Goal: Information Seeking & Learning: Learn about a topic

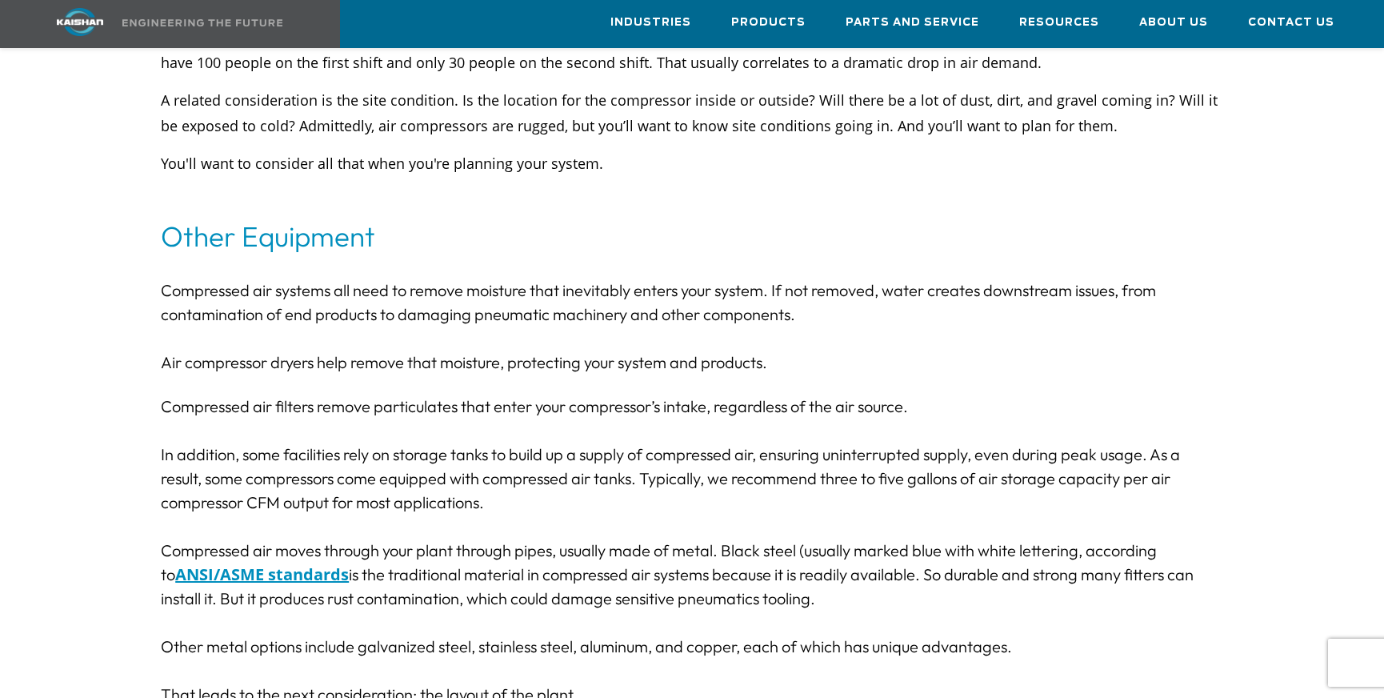
scroll to position [3200, 0]
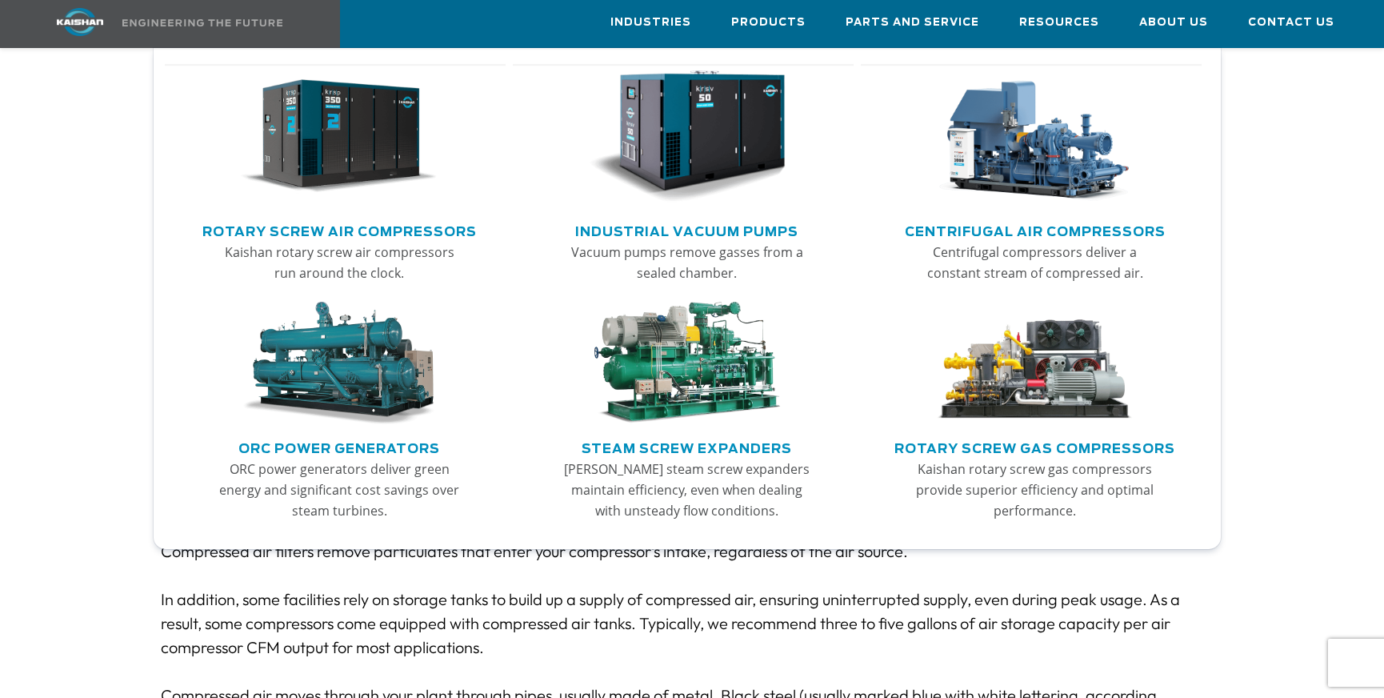
click at [382, 230] on link "Rotary Screw Air Compressors" at bounding box center [339, 230] width 274 height 24
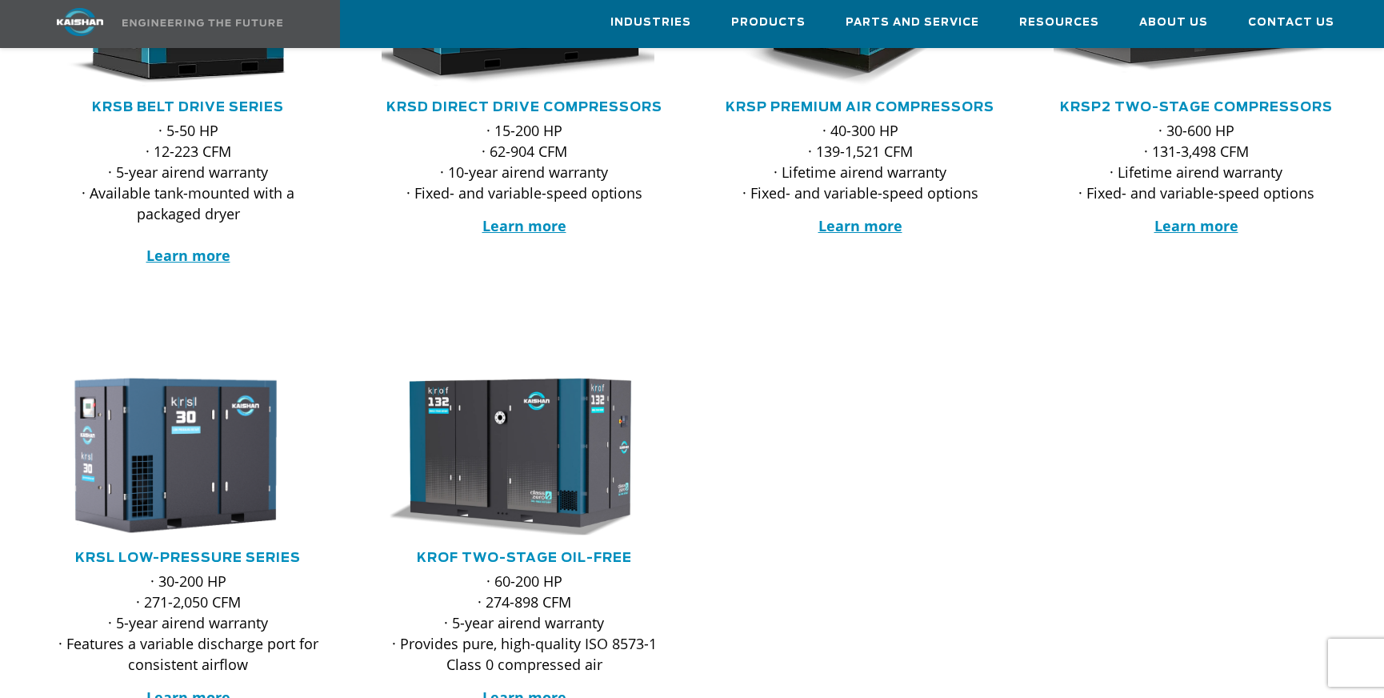
scroll to position [160, 0]
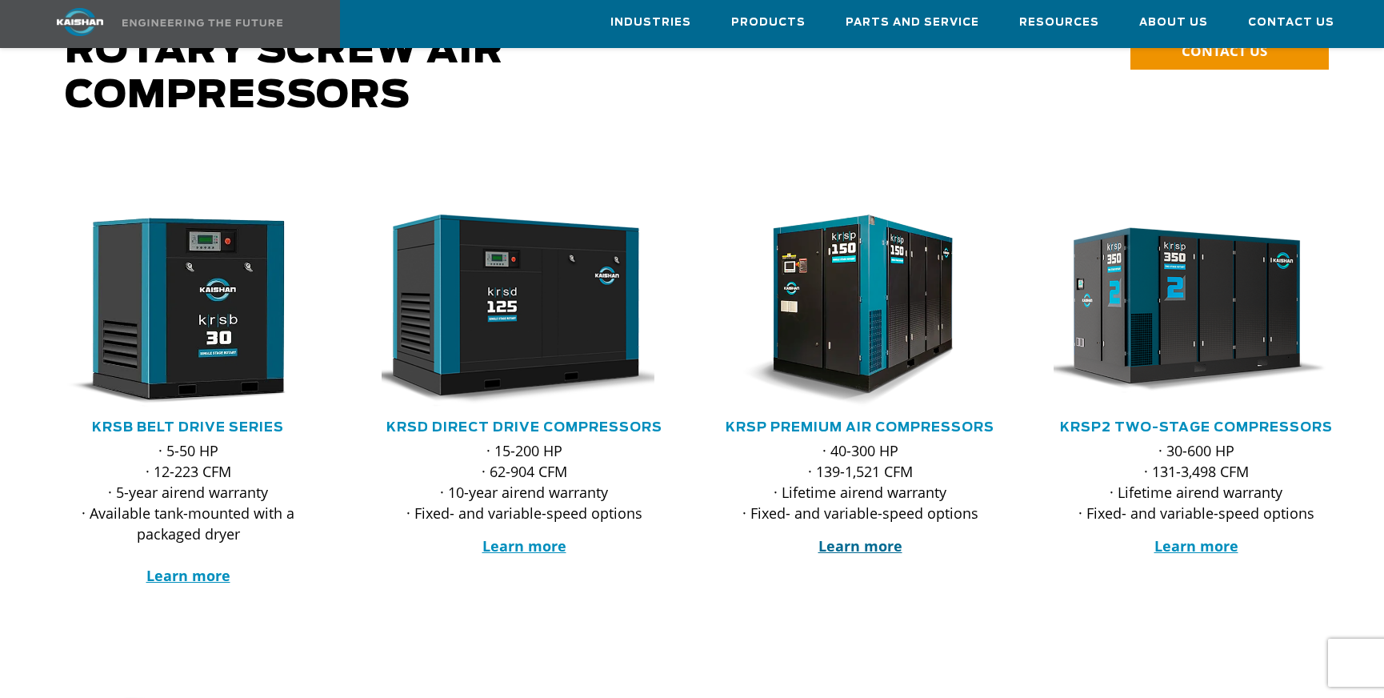
click at [850, 536] on strong "Learn more" at bounding box center [860, 545] width 84 height 19
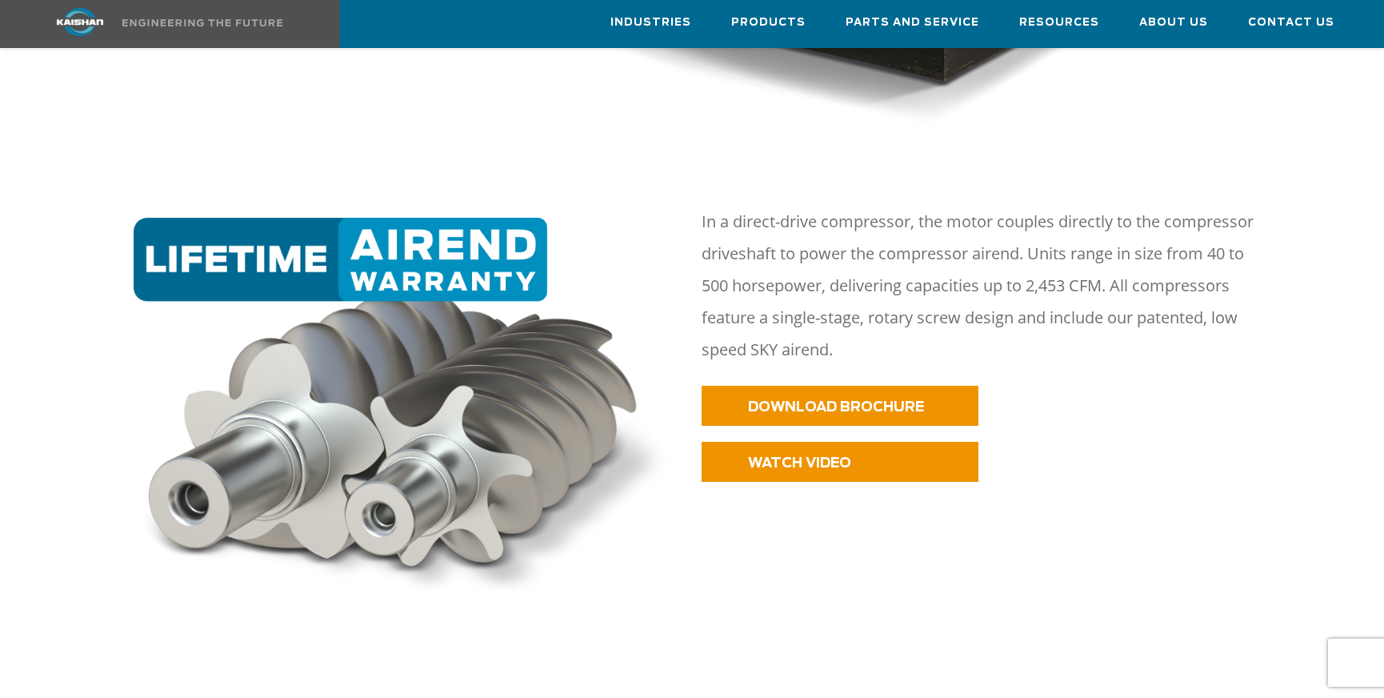
scroll to position [640, 0]
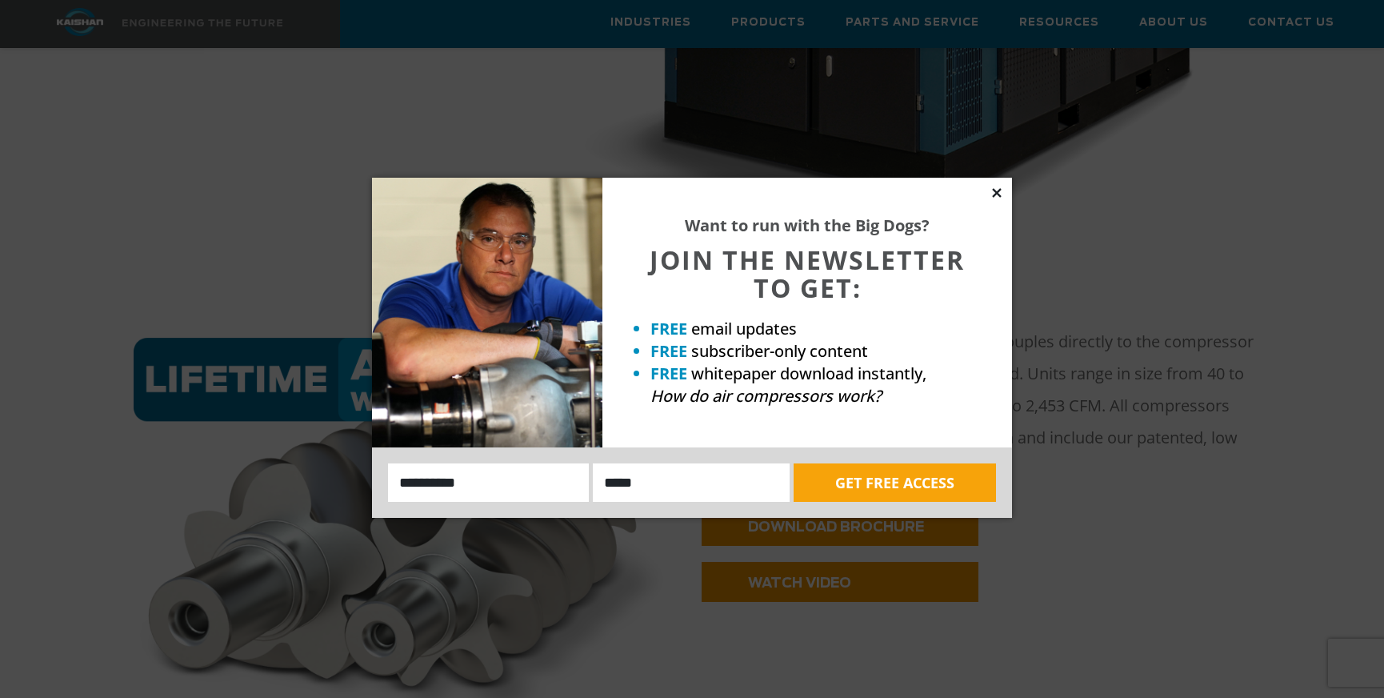
click at [999, 195] on icon at bounding box center [996, 192] width 9 height 9
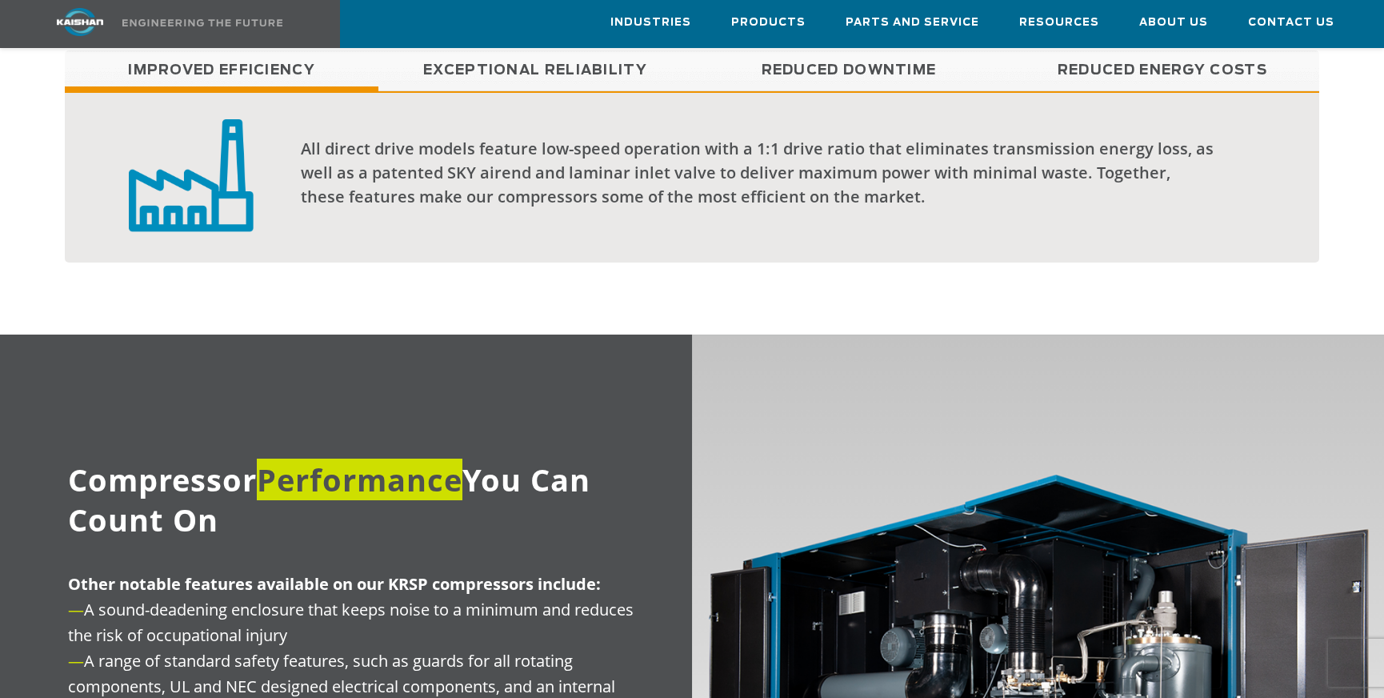
scroll to position [1360, 0]
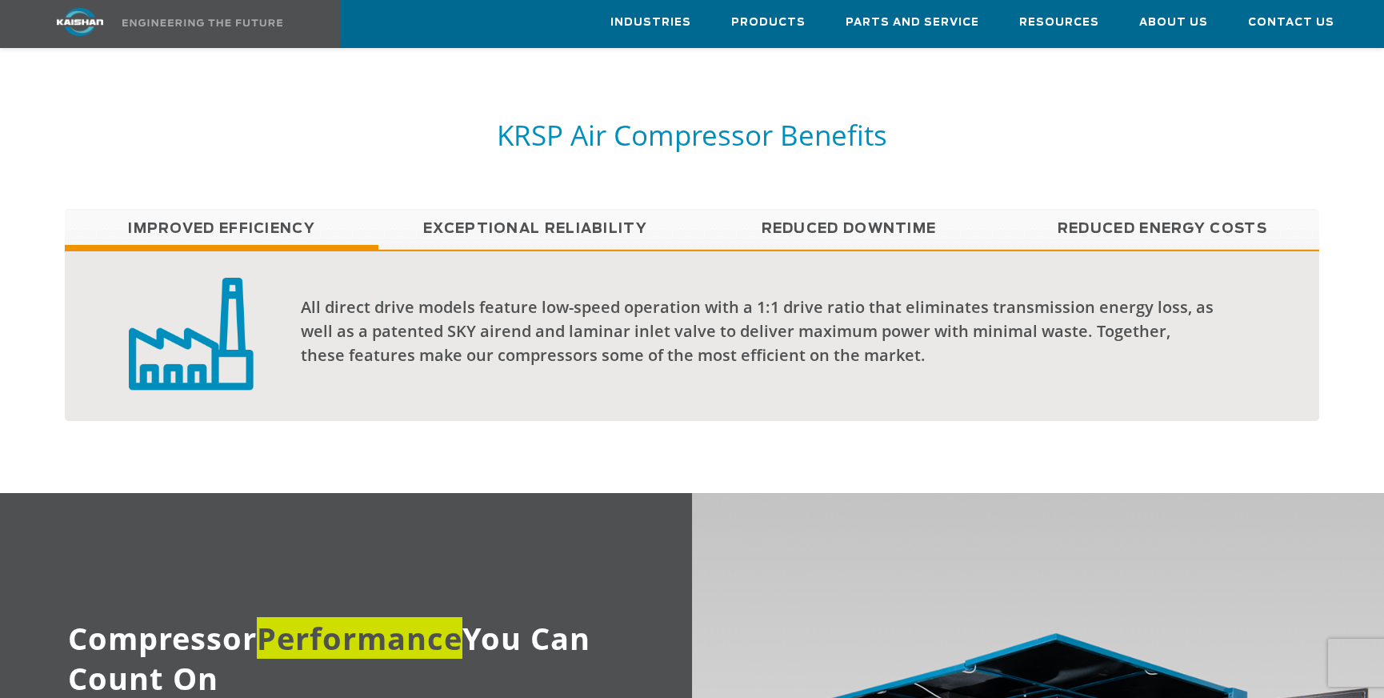
click at [1243, 117] on h5 "KRSP Air Compressor Benefits" at bounding box center [692, 135] width 1254 height 36
